Goal: Use online tool/utility

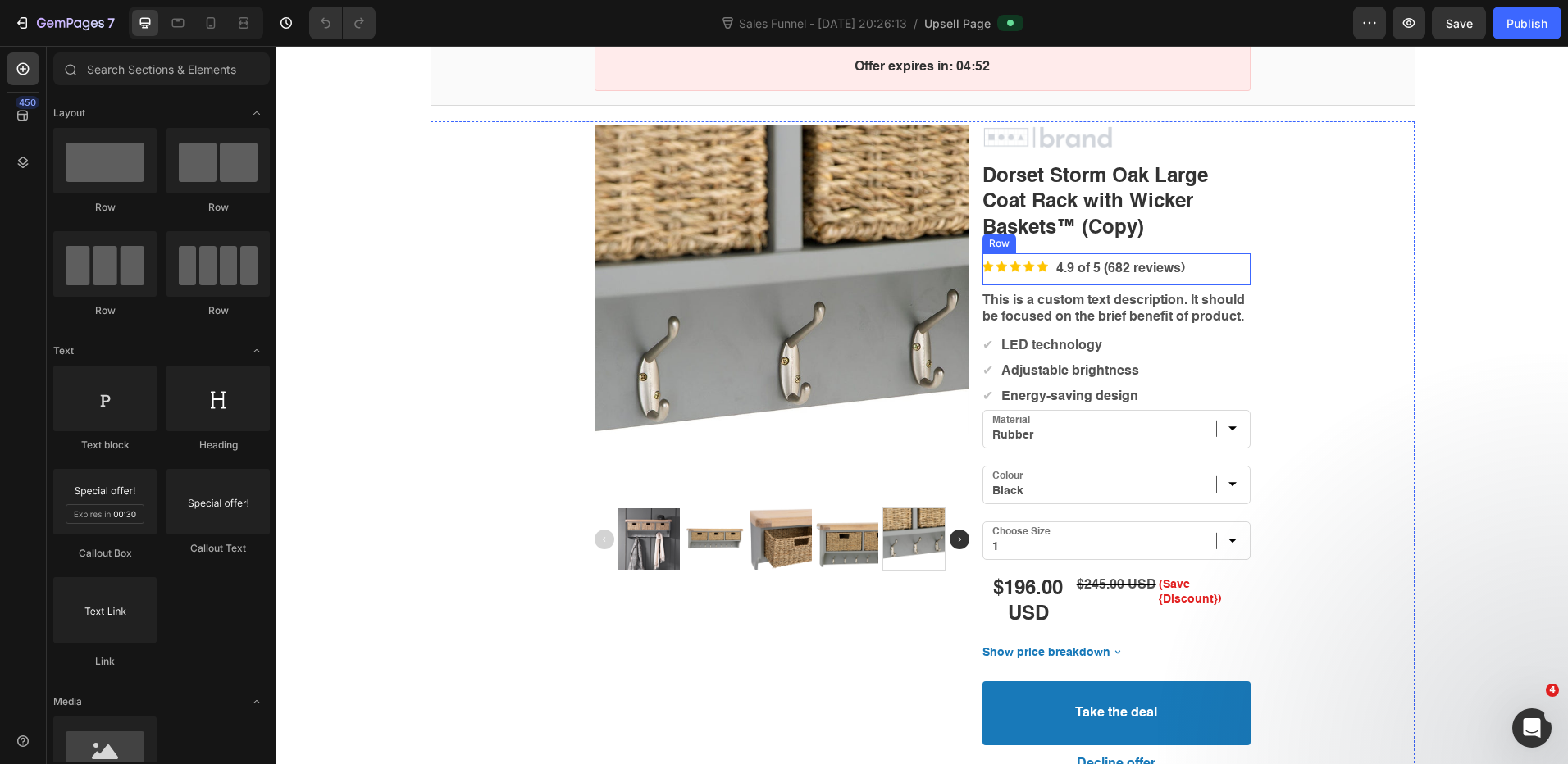
scroll to position [164, 0]
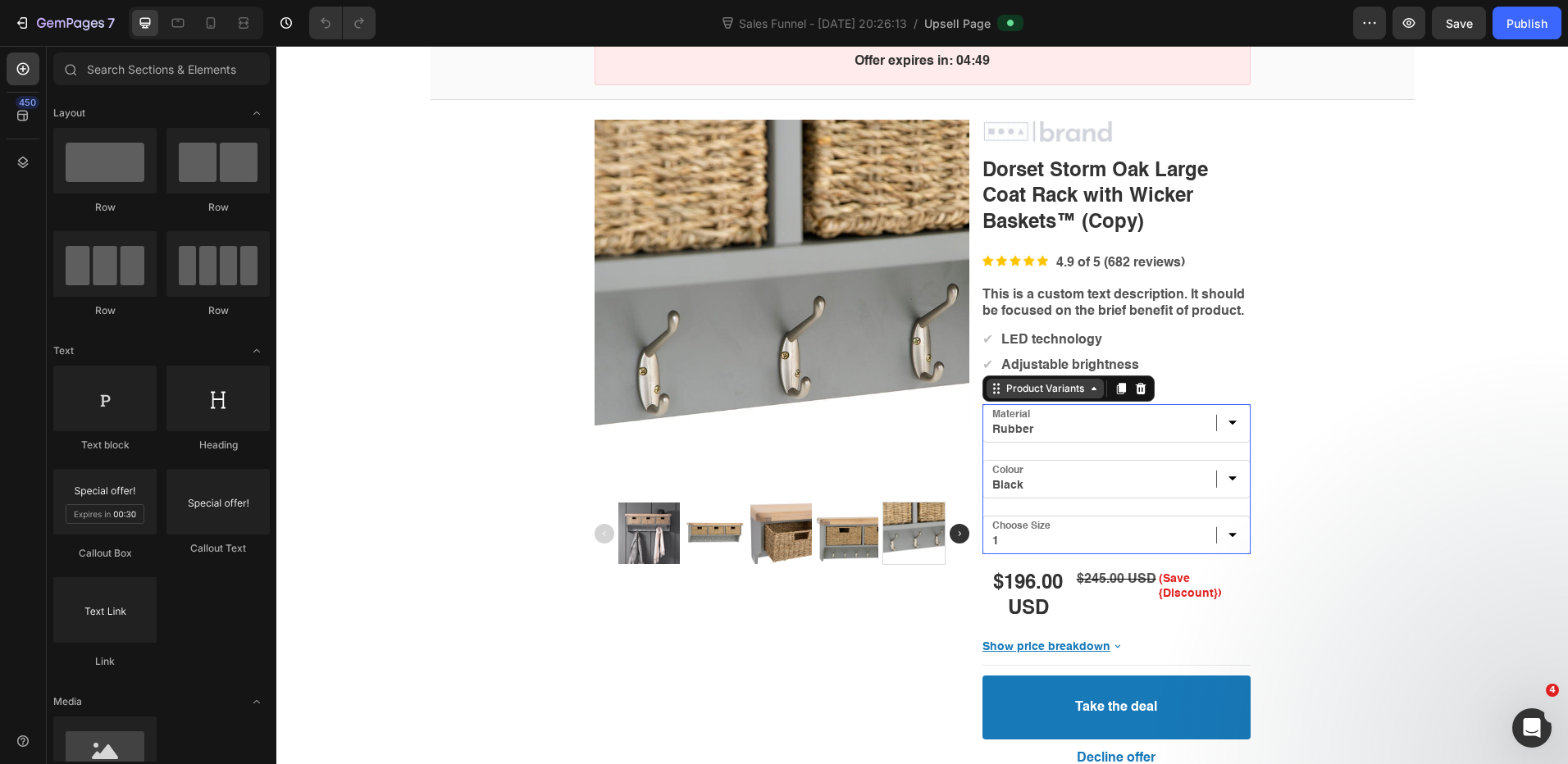
click at [1035, 397] on div "Product Variants" at bounding box center [1044, 388] width 117 height 20
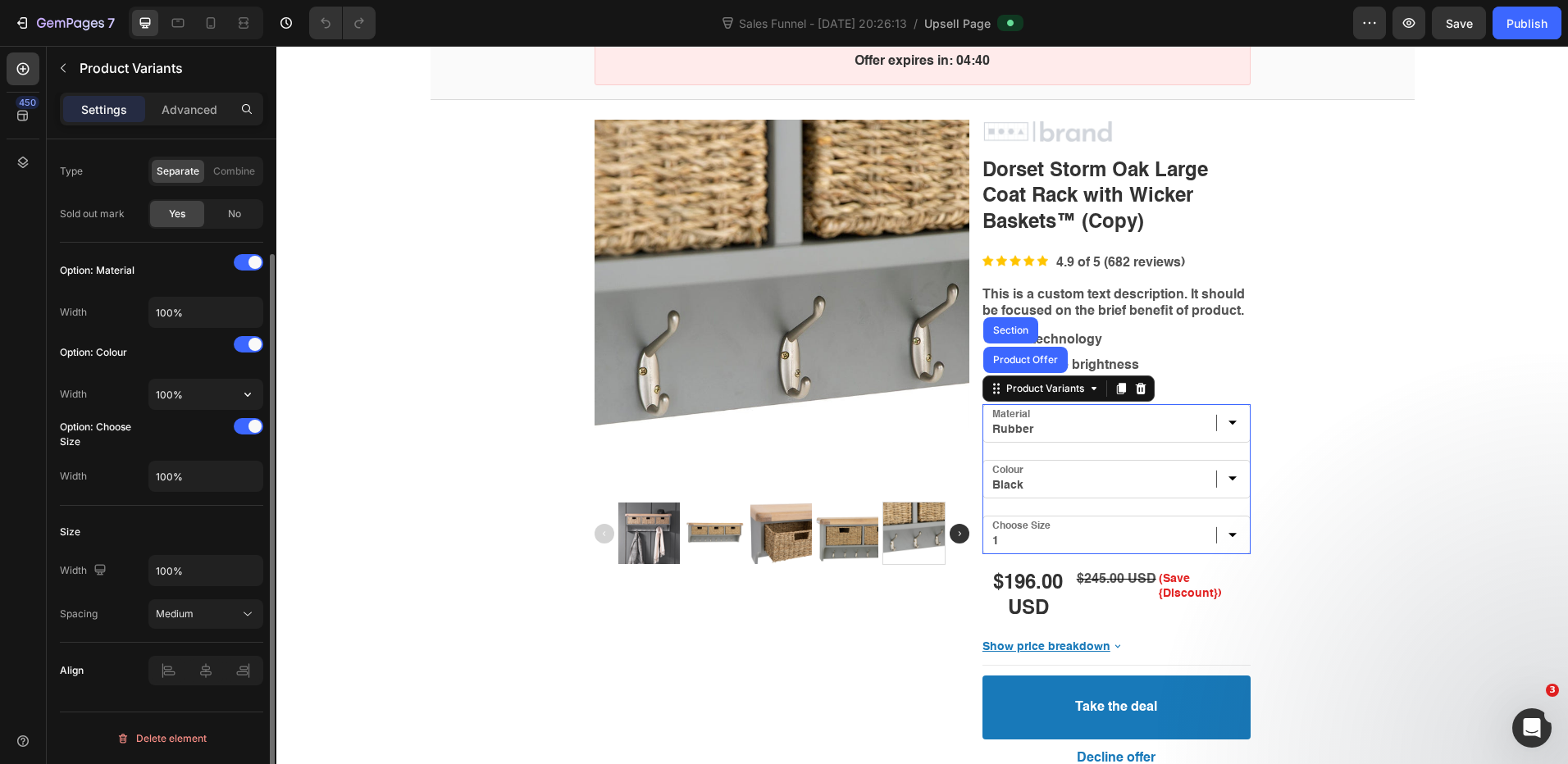
scroll to position [0, 0]
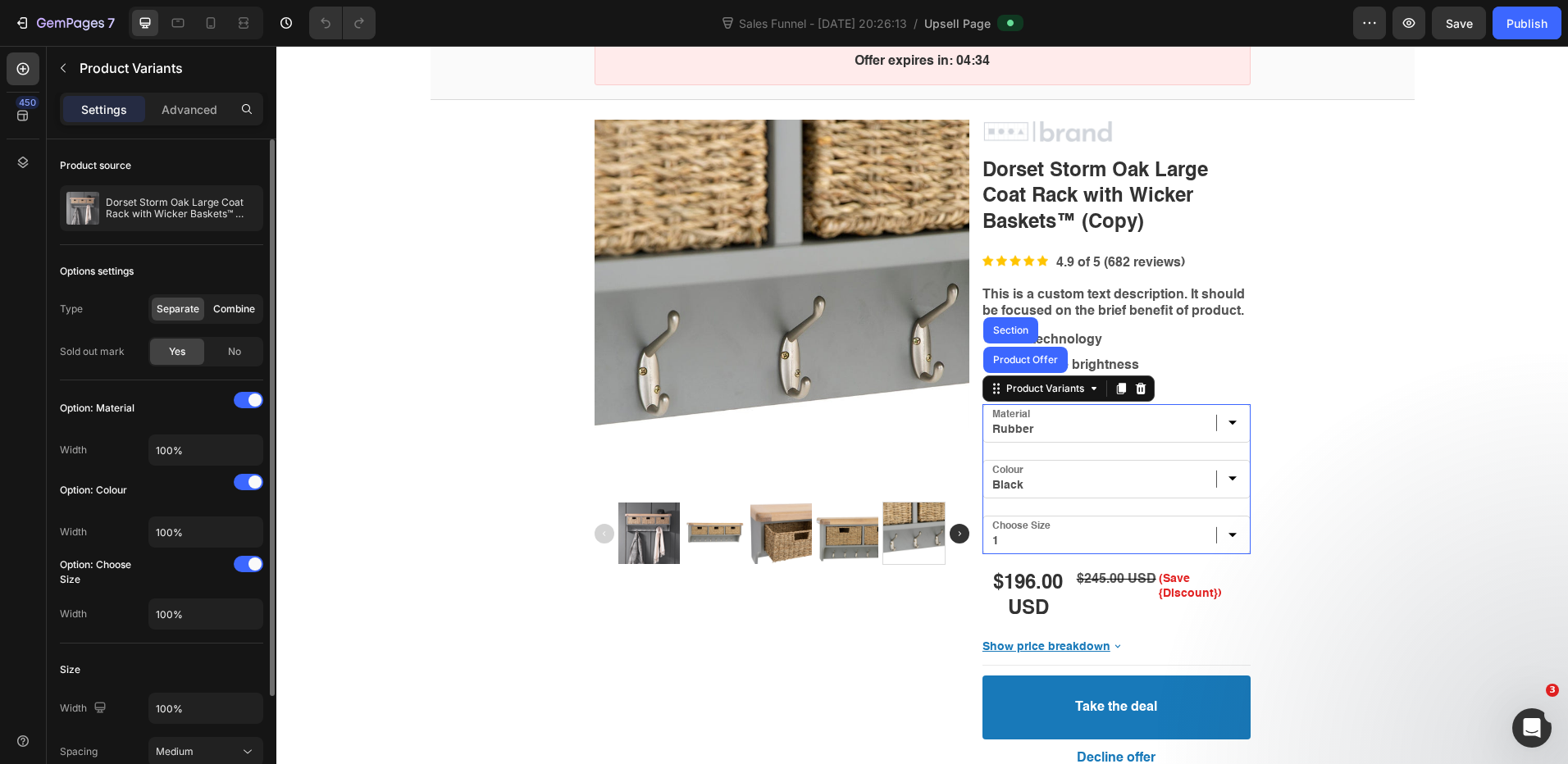
click at [229, 307] on span "Combine" at bounding box center [234, 309] width 42 height 15
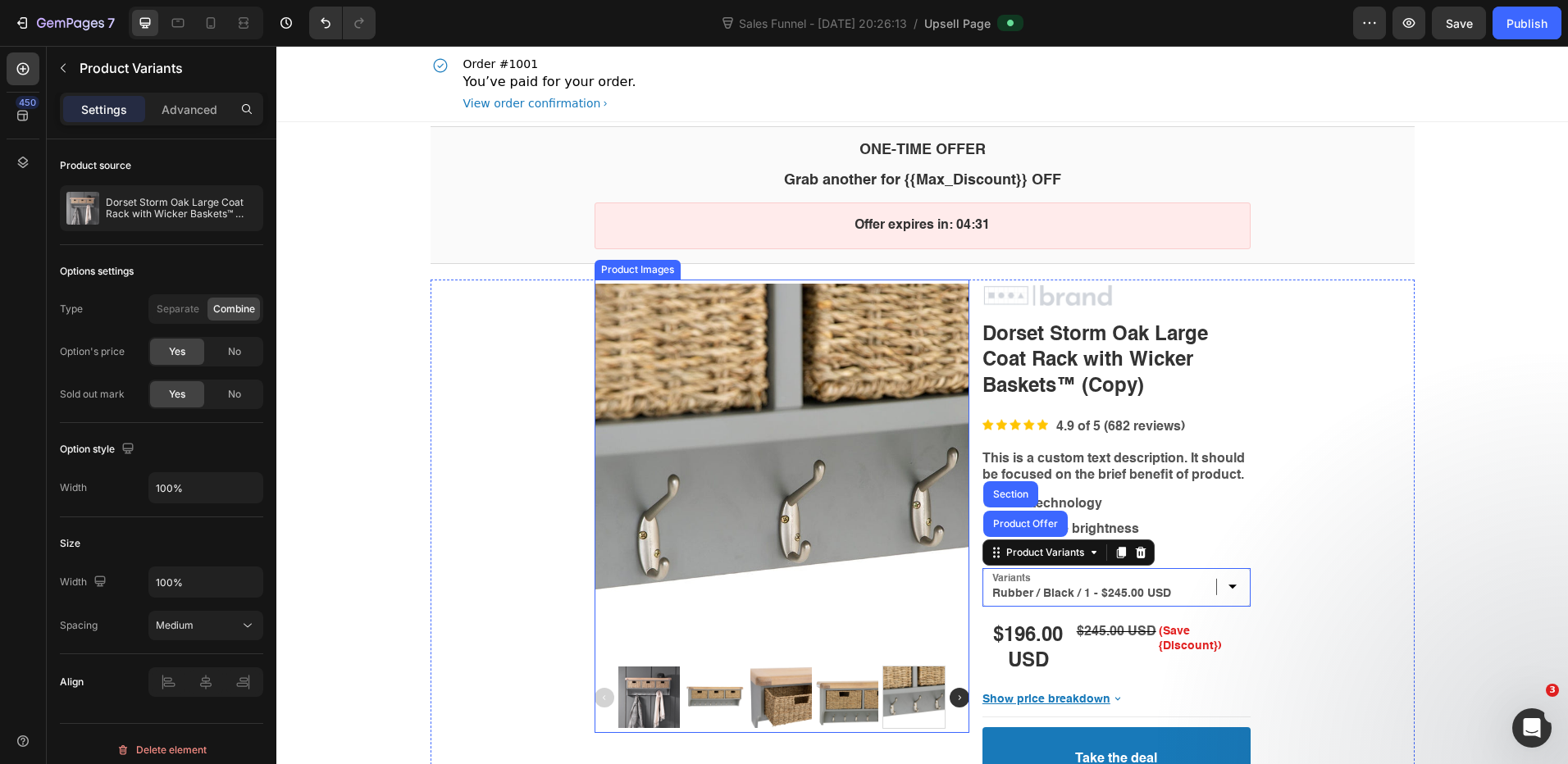
click at [634, 273] on div "Product Images" at bounding box center [637, 269] width 80 height 12
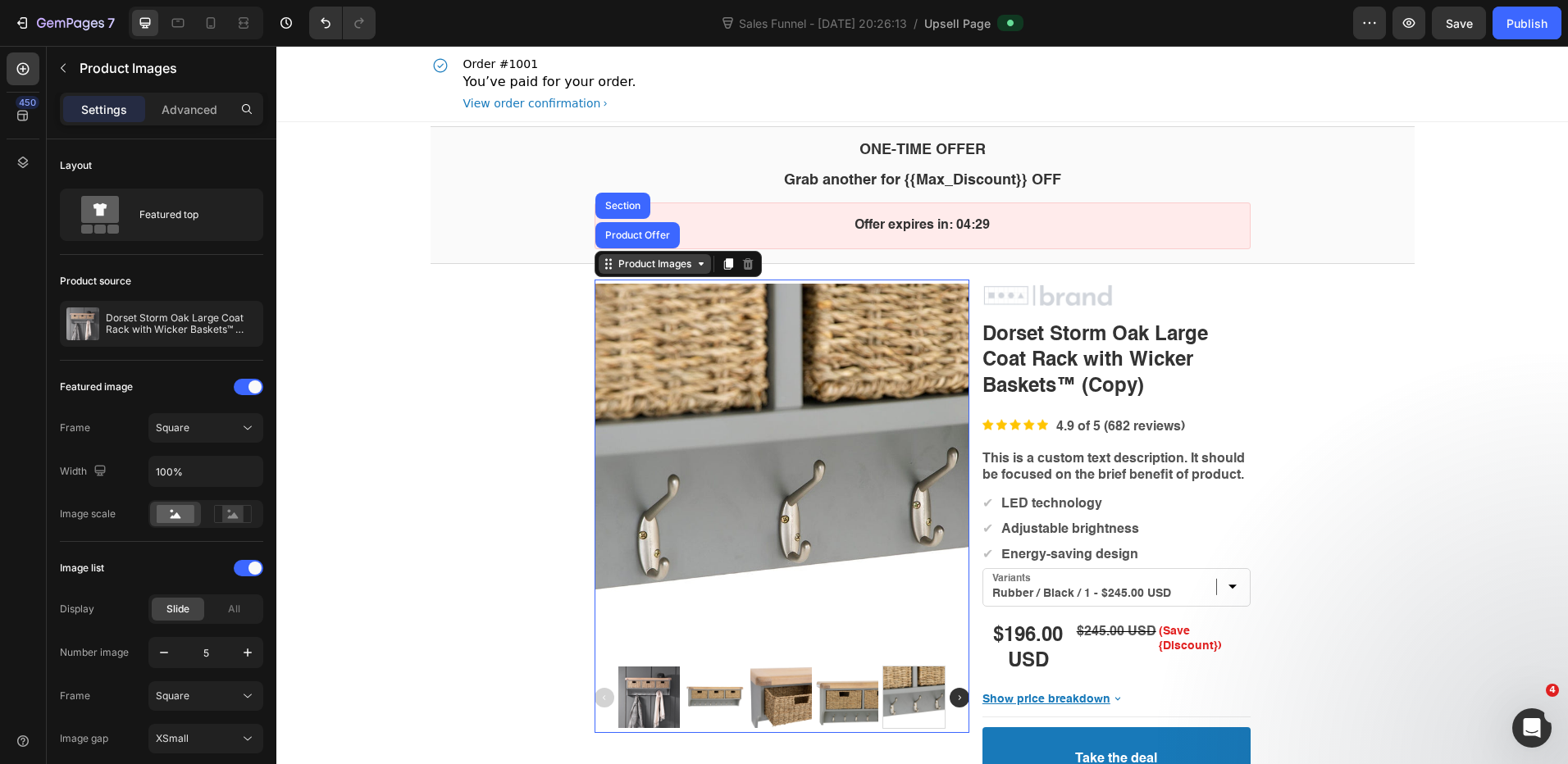
click at [636, 260] on div "Product Images" at bounding box center [655, 264] width 80 height 12
click at [635, 269] on div "Product Images" at bounding box center [655, 264] width 80 height 12
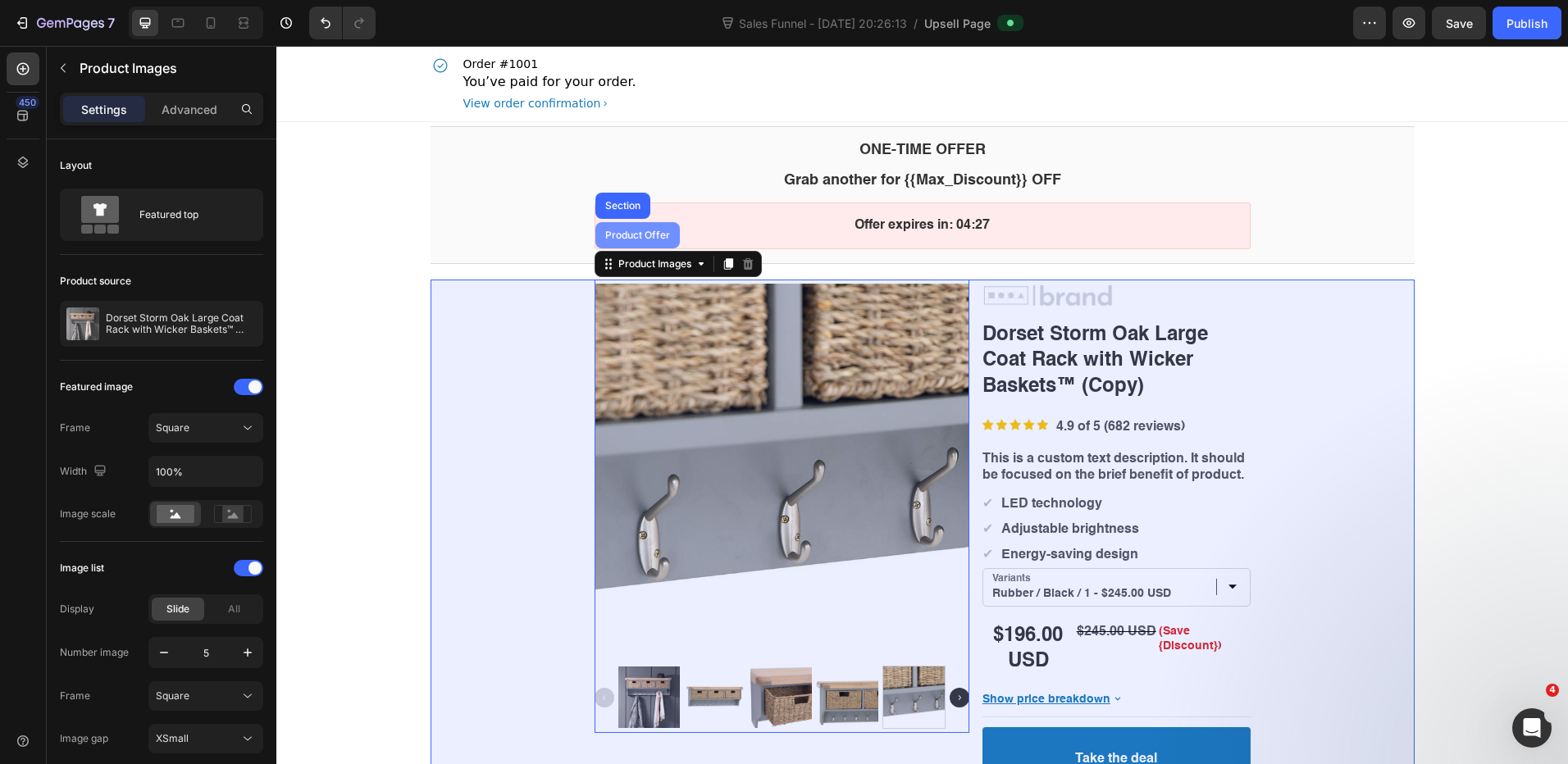
click at [627, 230] on div "Product Offer" at bounding box center [637, 234] width 71 height 9
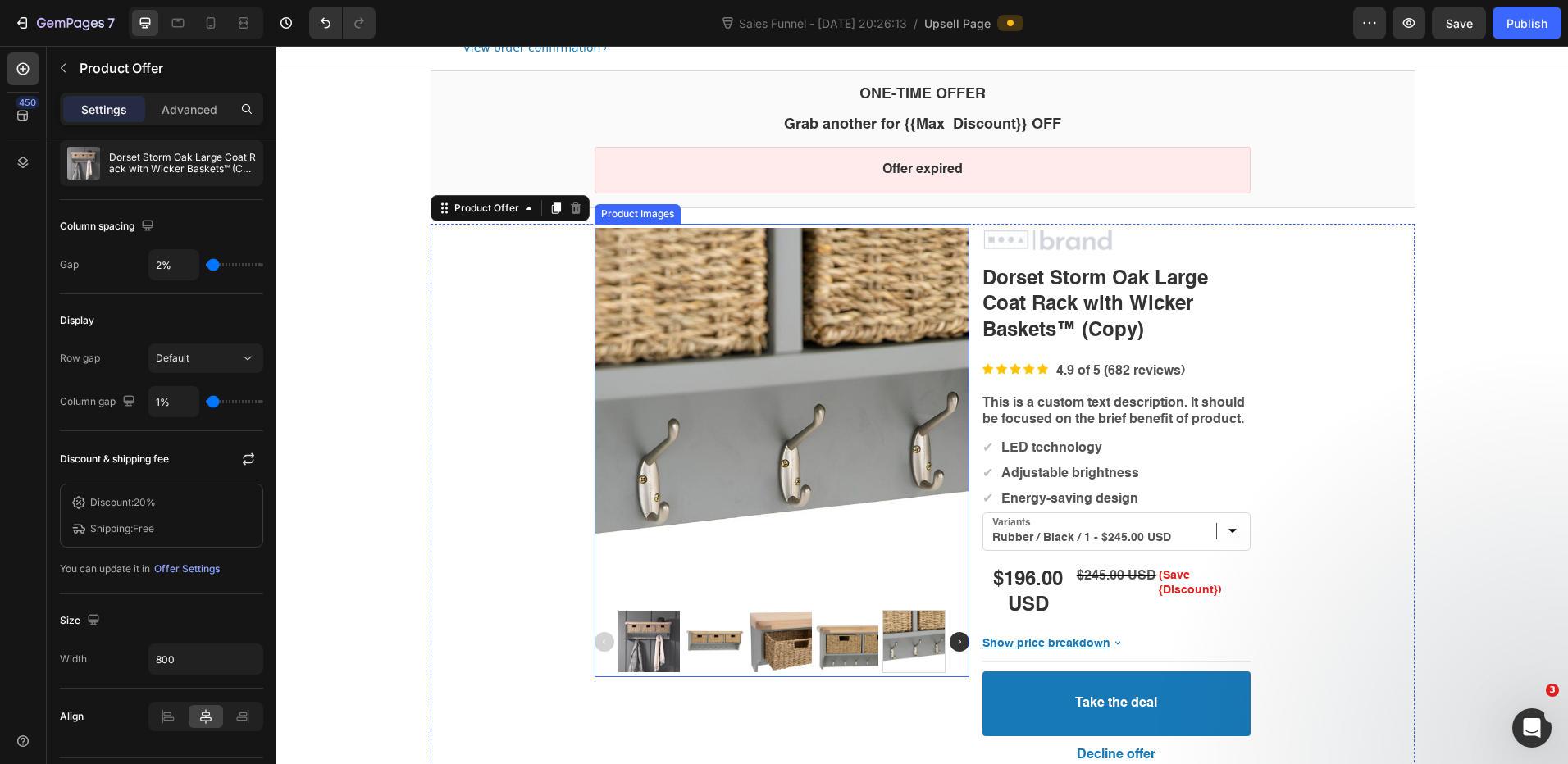
scroll to position [82, 0]
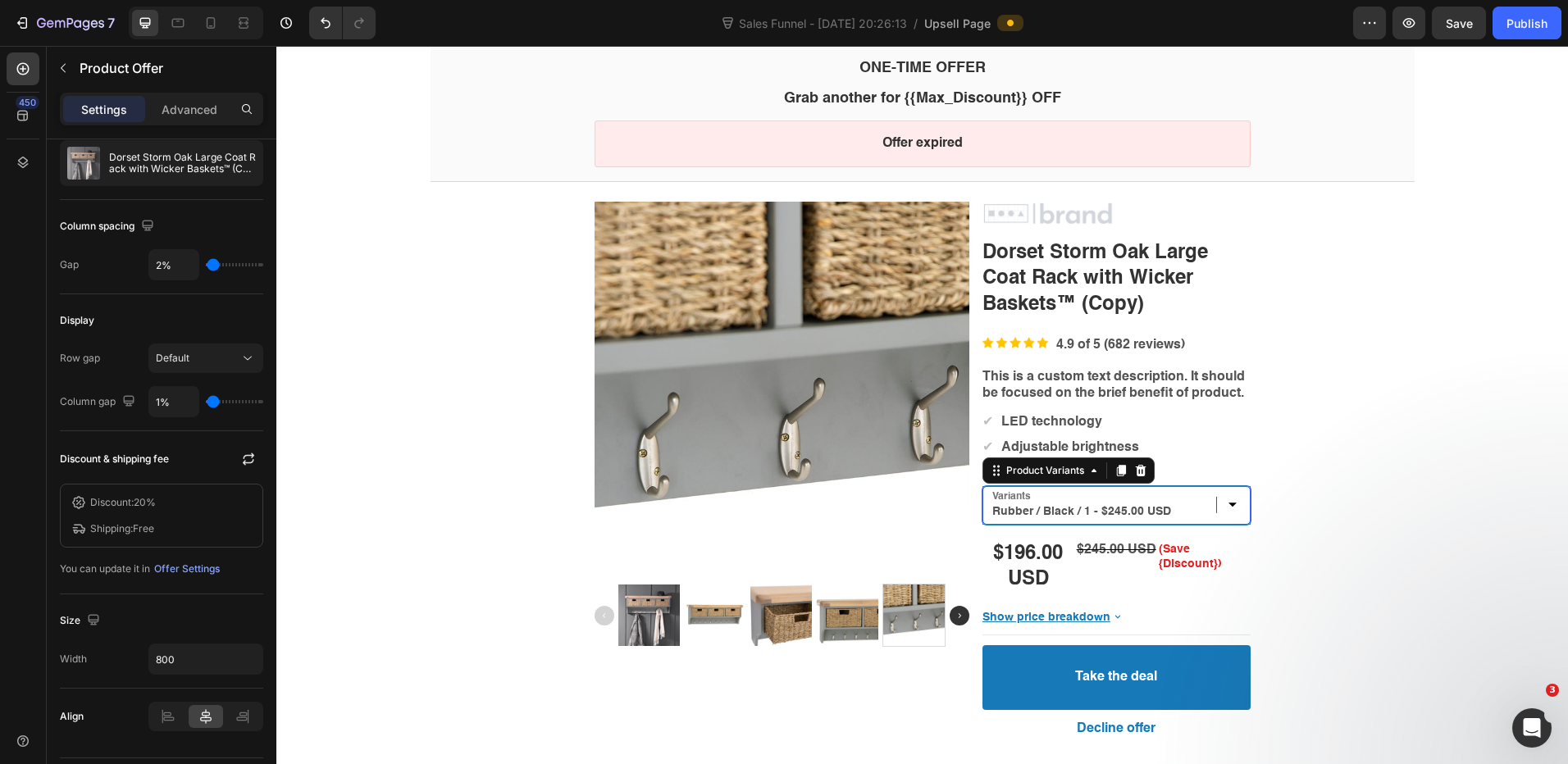
click at [1221, 503] on select "Rubber / Black / 1 - $245.00 USD Rubber / Black / 2 - $245.00 USD Rubber / Blac…" at bounding box center [1116, 505] width 268 height 38
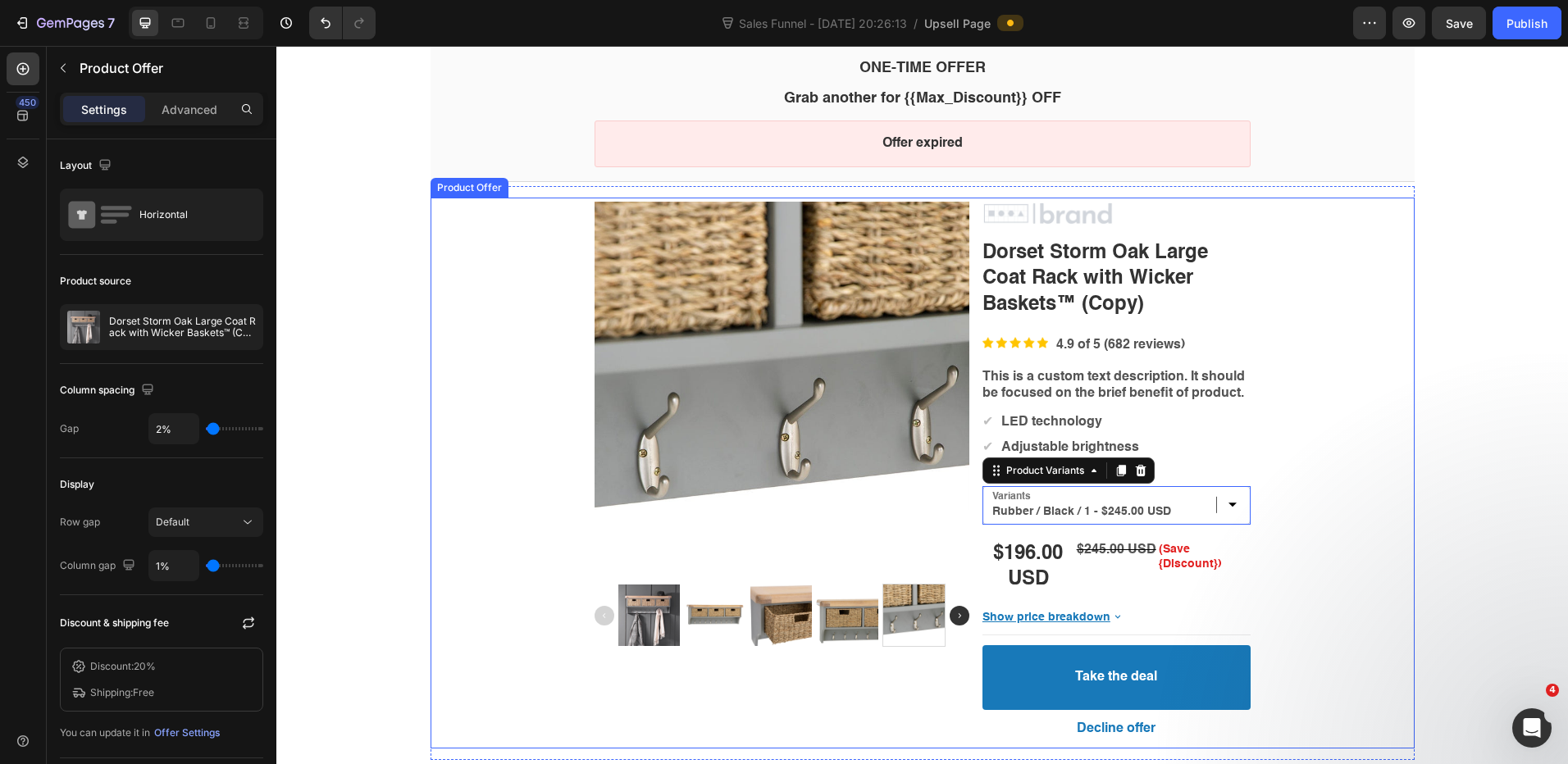
click at [1357, 417] on div "Product Images Image Dorset Storm Oak Large Coat Rack with Wicker Baskets™ (Cop…" at bounding box center [923, 473] width 984 height 551
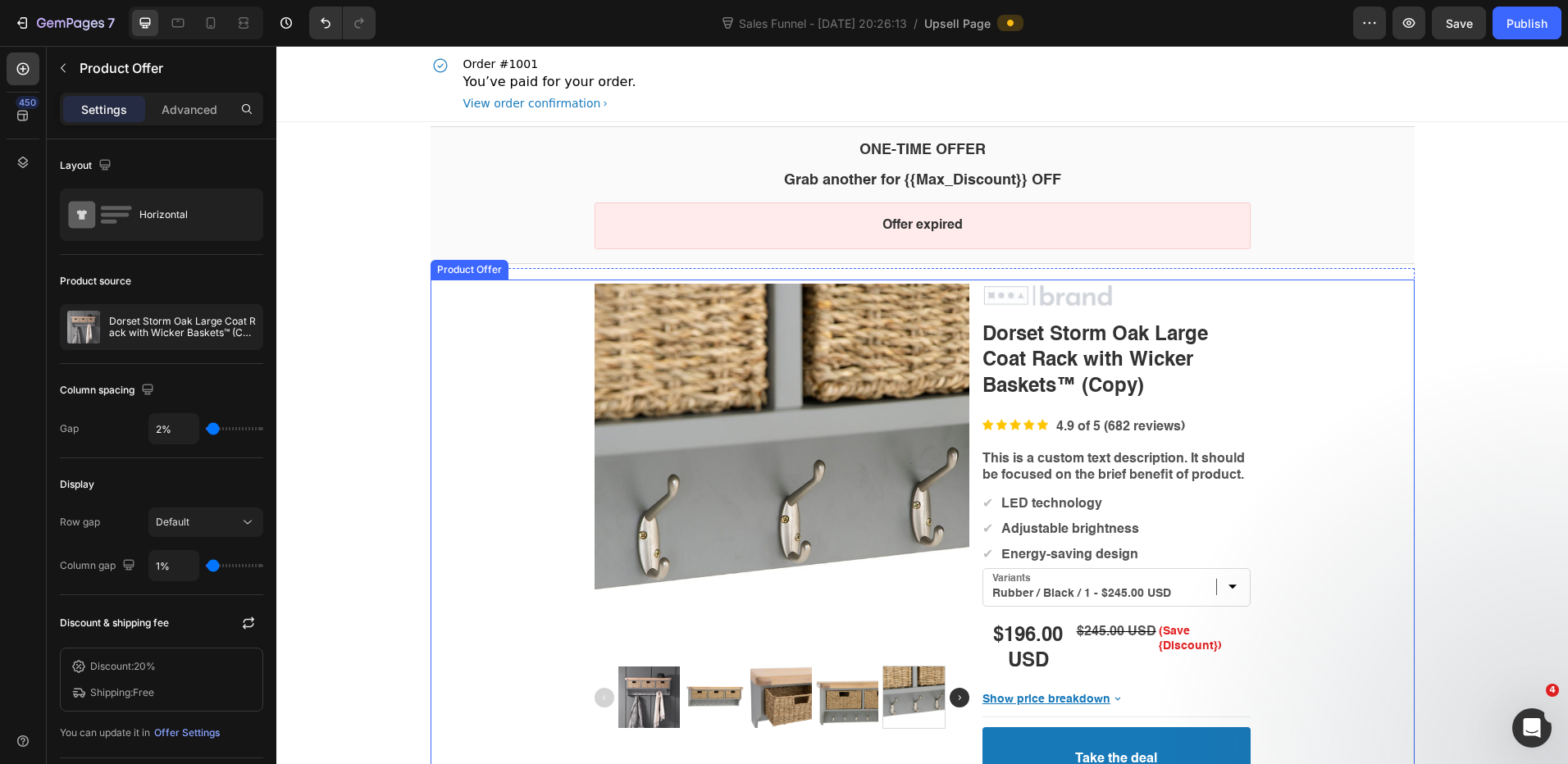
click at [457, 269] on div "Product Offer" at bounding box center [469, 269] width 71 height 12
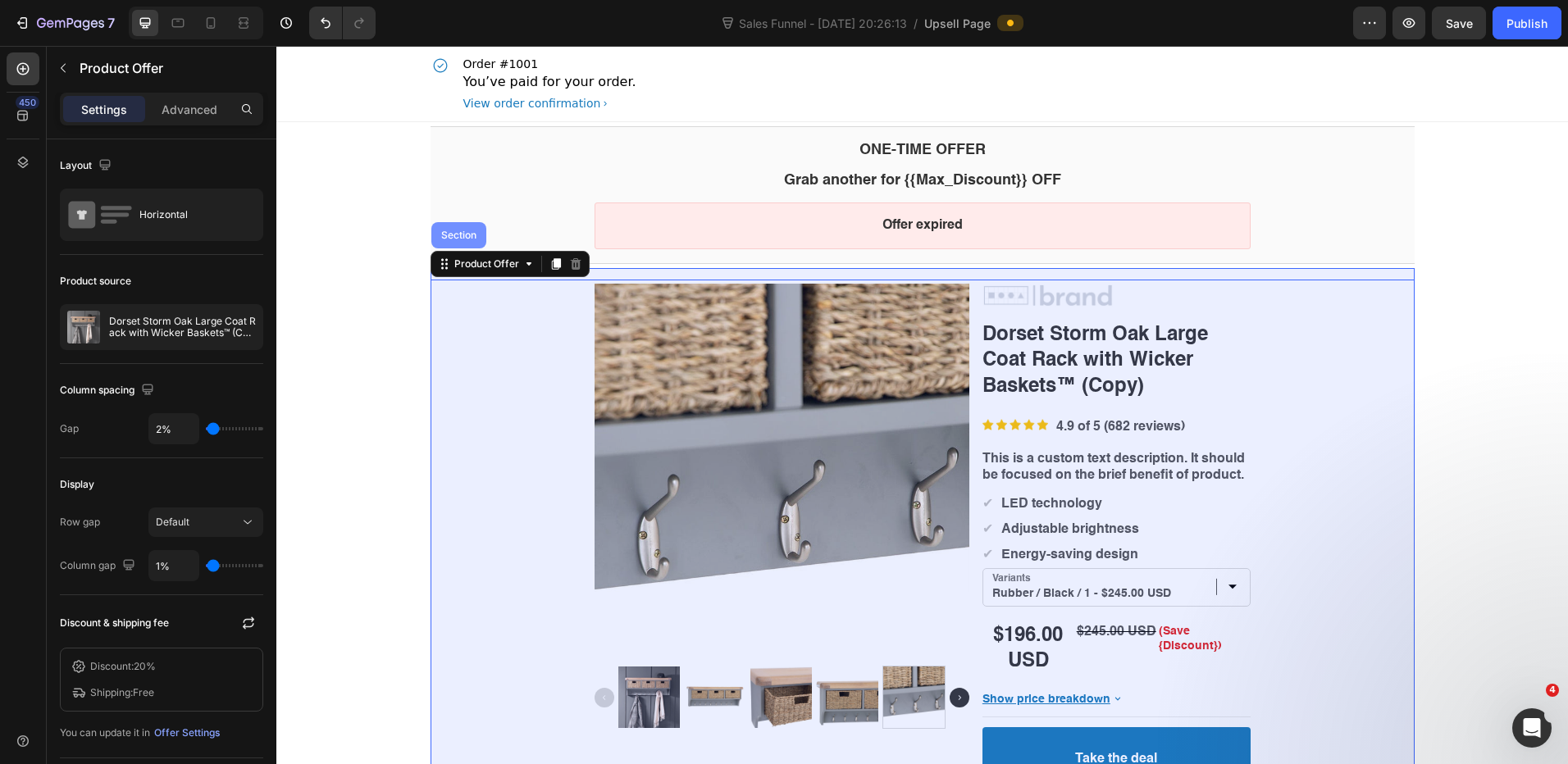
click at [459, 236] on div "Section" at bounding box center [459, 234] width 42 height 9
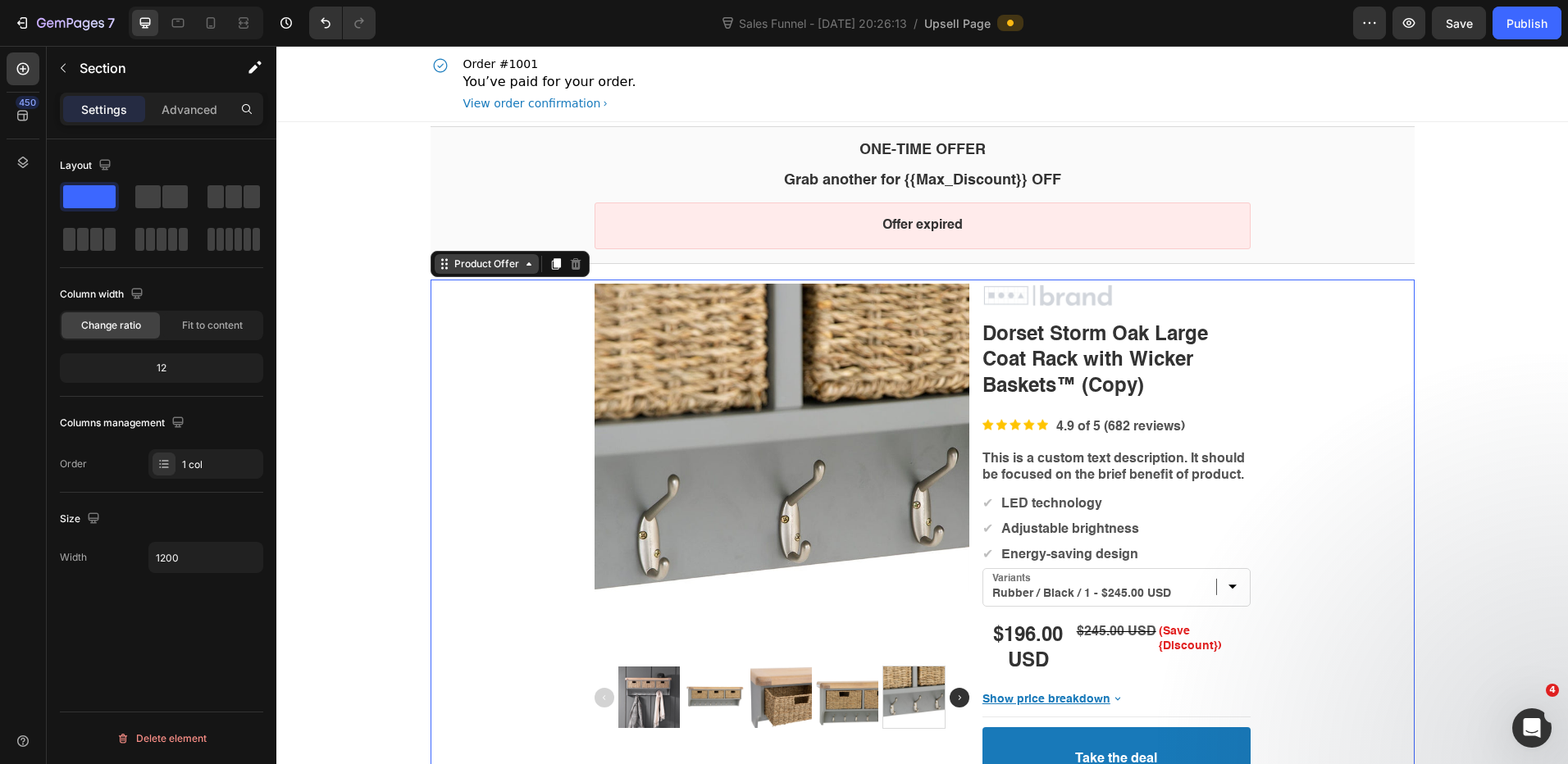
click at [463, 272] on div "Product Offer" at bounding box center [487, 264] width 104 height 20
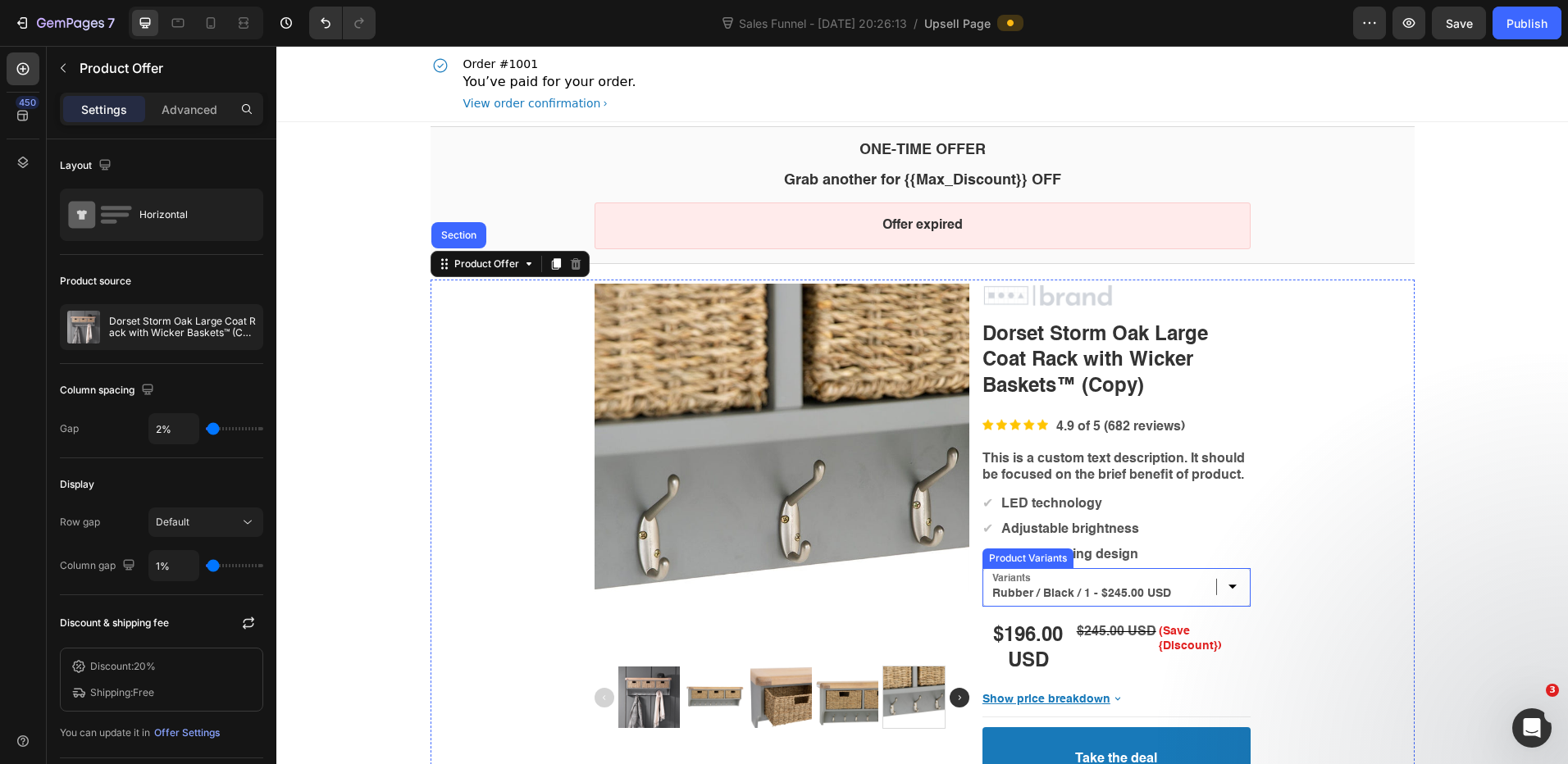
click at [1027, 561] on div "Product Variants" at bounding box center [1028, 558] width 85 height 12
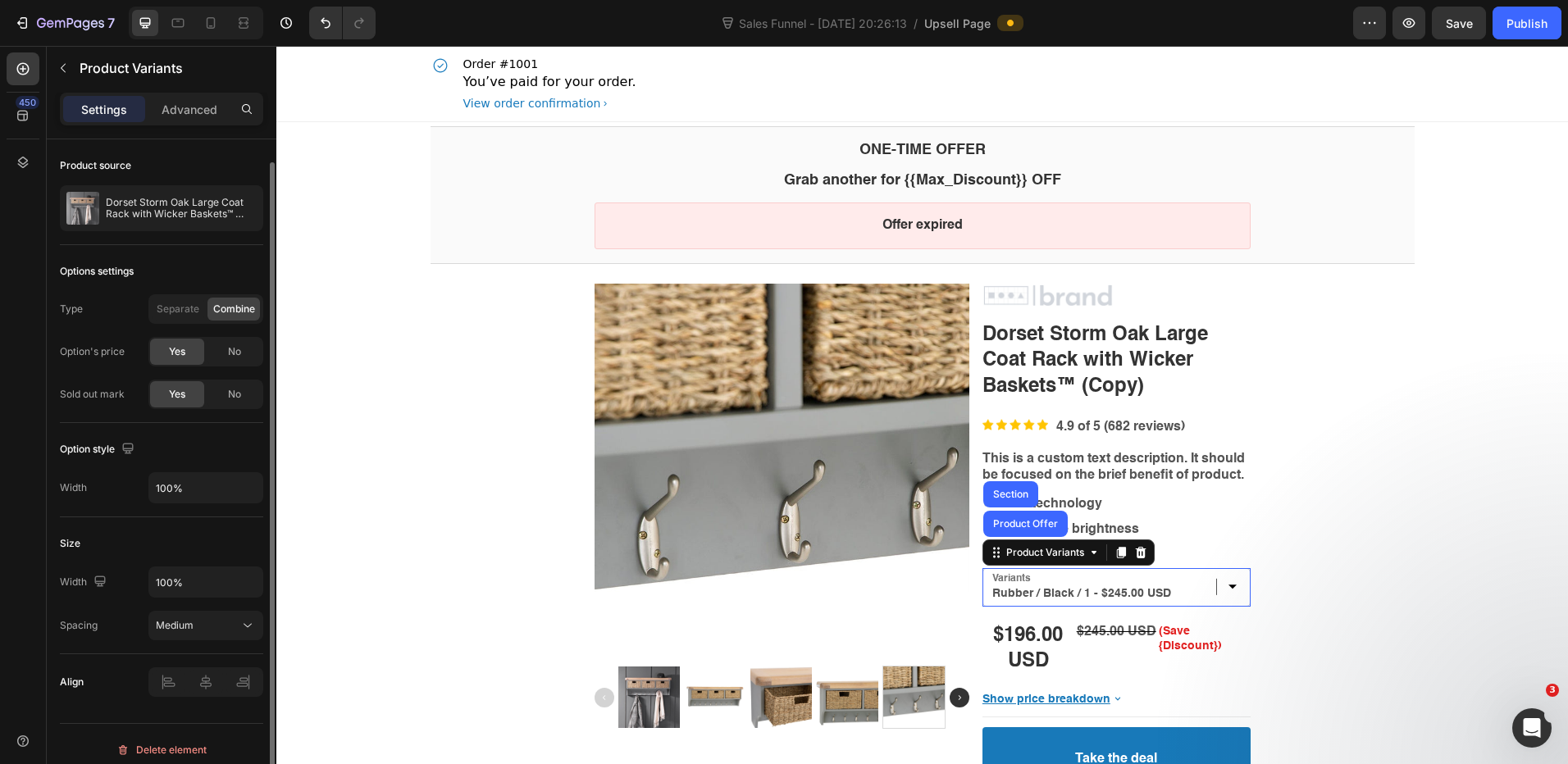
scroll to position [11, 0]
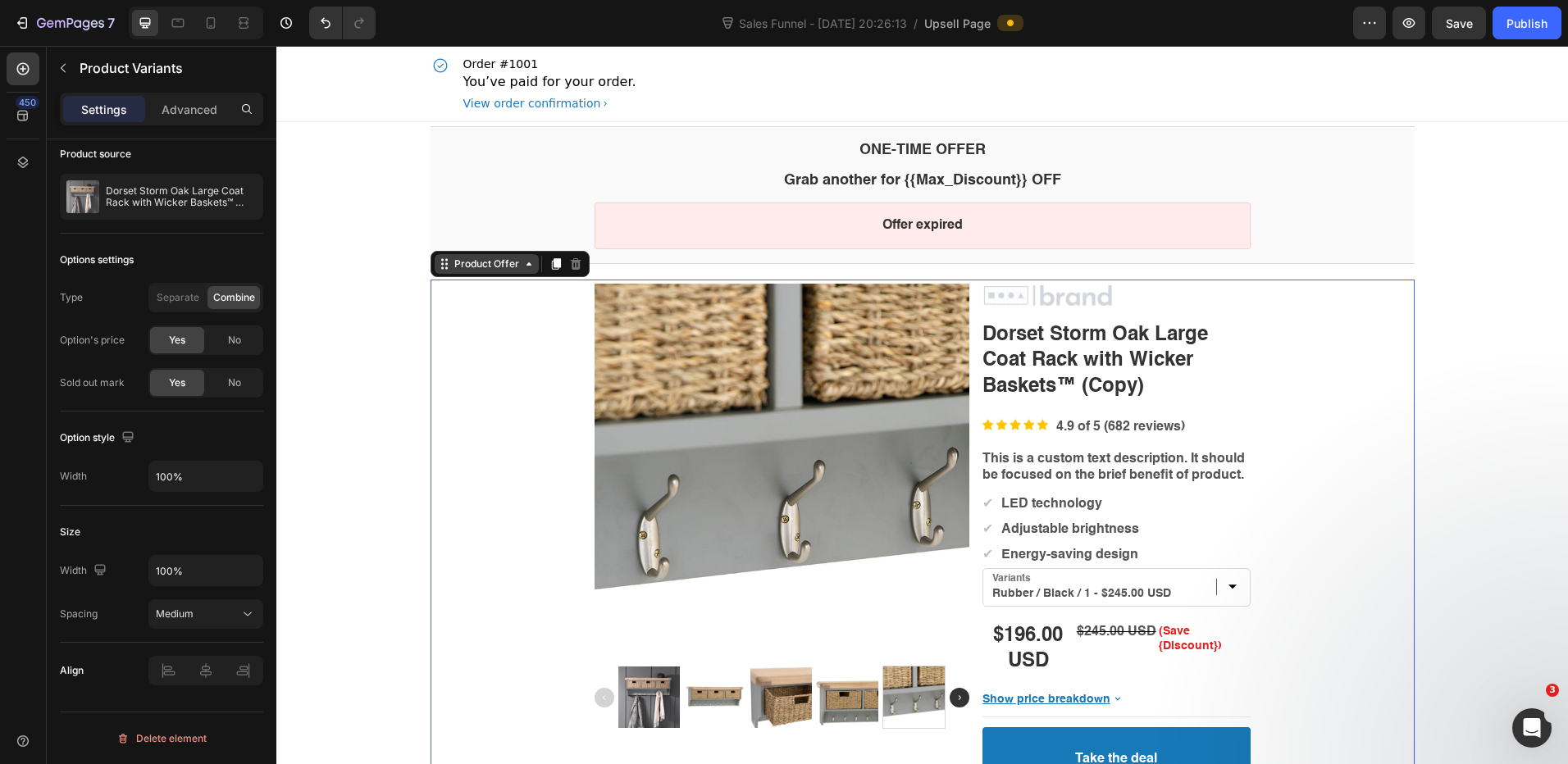
click at [484, 272] on div "Product Offer" at bounding box center [487, 264] width 104 height 20
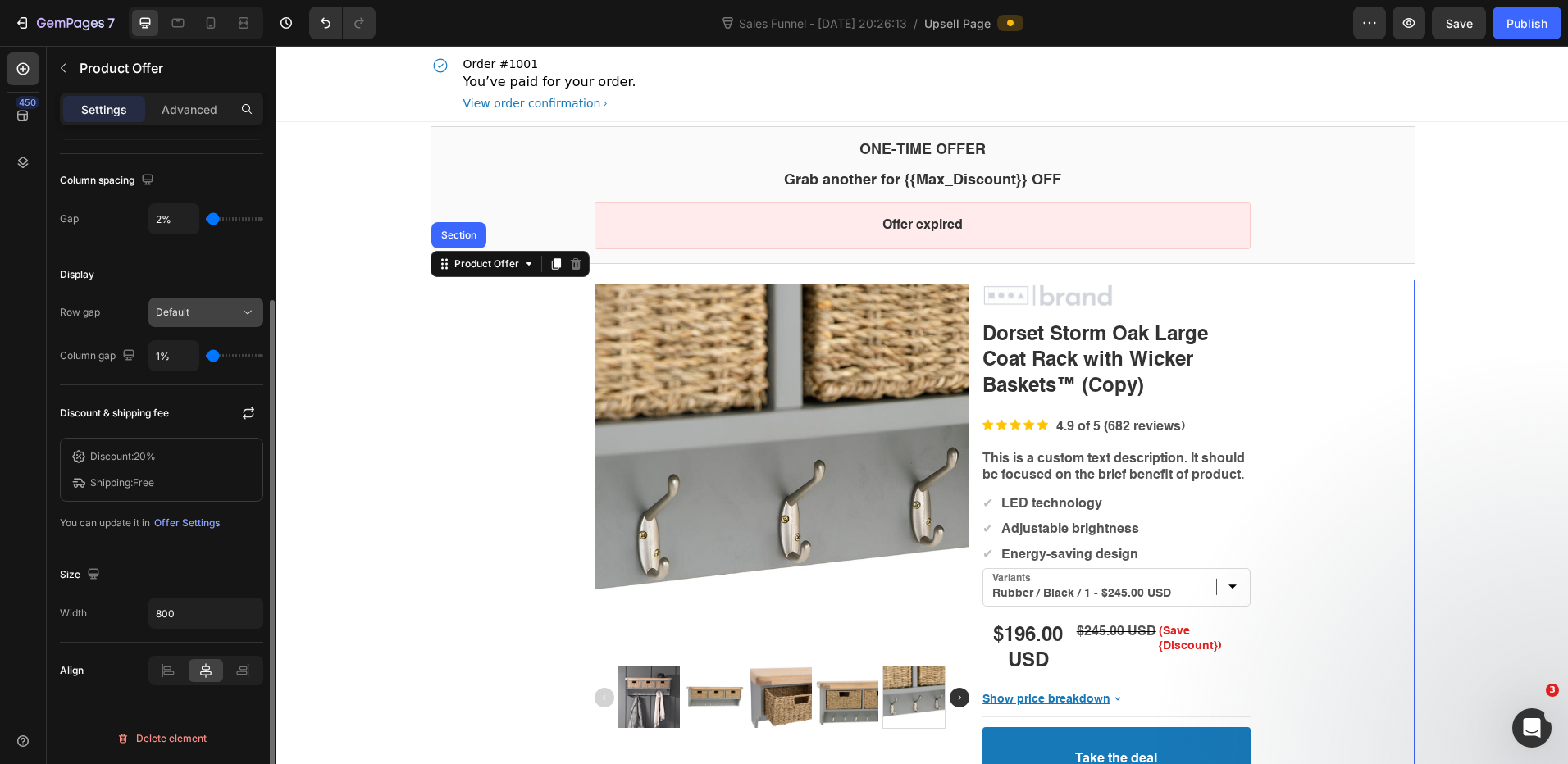
scroll to position [46, 0]
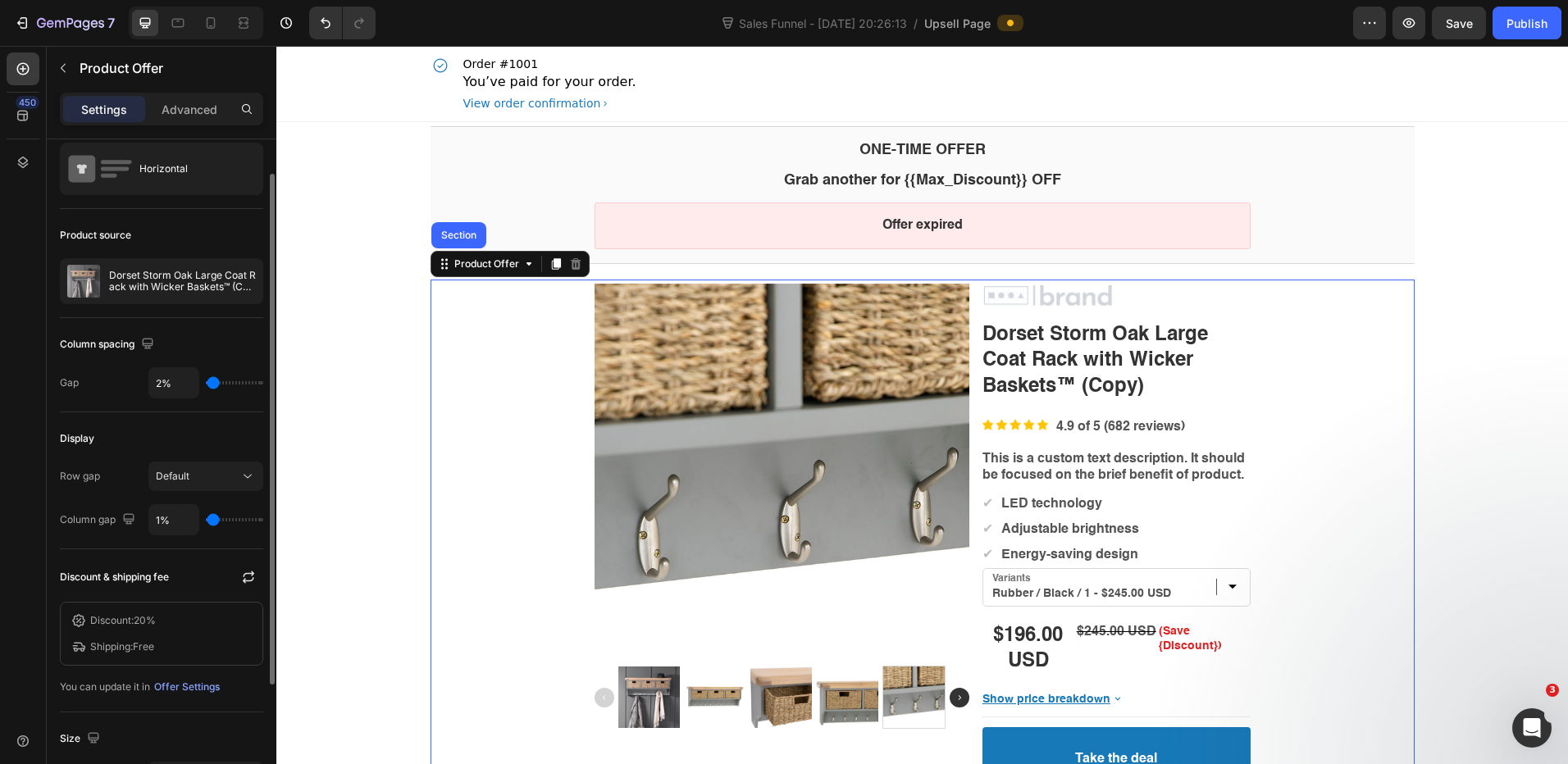
click at [212, 345] on div "Column spacing" at bounding box center [162, 344] width 204 height 27
